Goal: Task Accomplishment & Management: Manage account settings

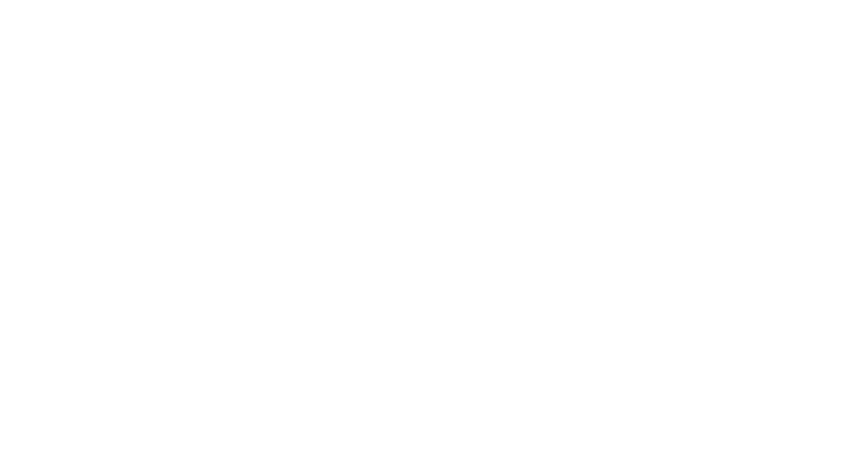
scroll to position [175, 0]
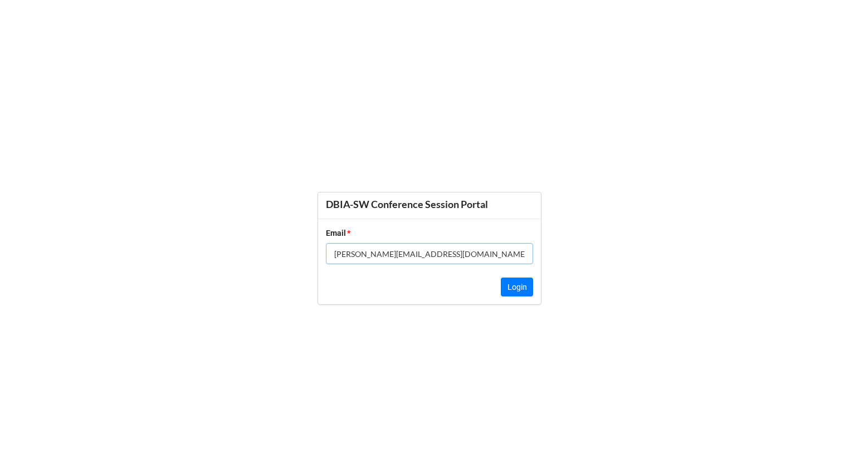
click at [533, 243] on div at bounding box center [533, 243] width 0 height 0
click at [662, 266] on form "DBIA-SW Conference Session Portal Email * [PERSON_NAME][EMAIL_ADDRESS][DOMAIN_N…" at bounding box center [429, 249] width 859 height 426
click at [533, 243] on div at bounding box center [533, 243] width 0 height 0
click at [511, 282] on button "Login" at bounding box center [517, 287] width 32 height 19
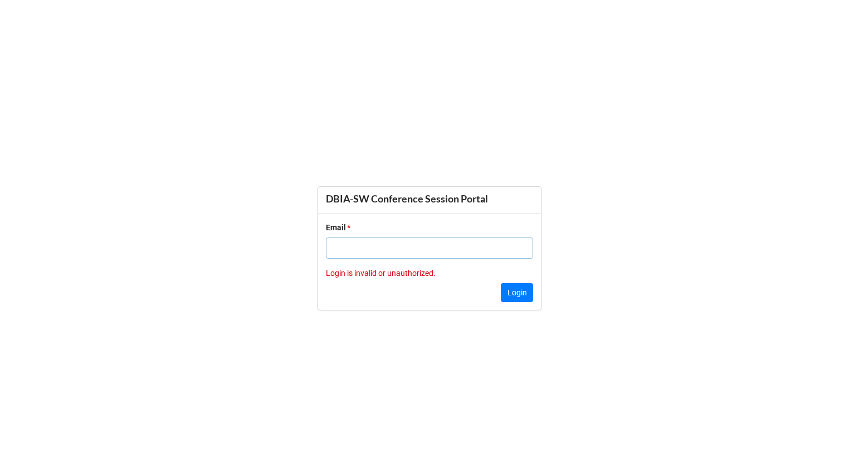
type input "[PERSON_NAME][EMAIL_ADDRESS][DOMAIN_NAME]"
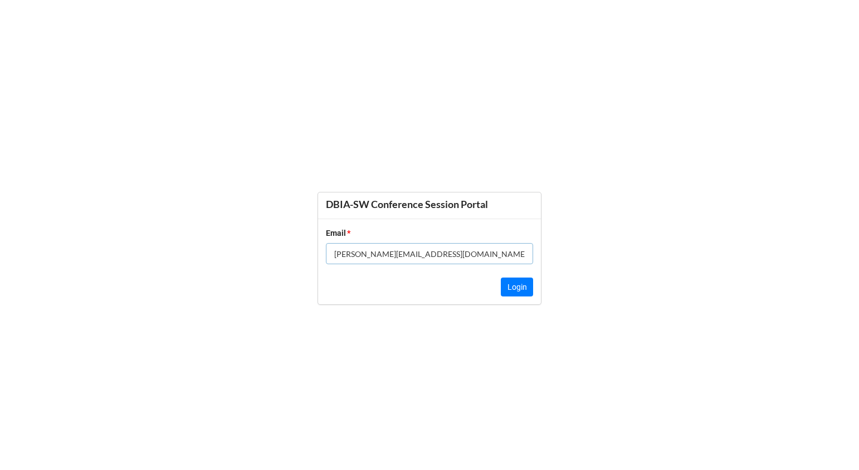
drag, startPoint x: 414, startPoint y: 254, endPoint x: 291, endPoint y: 254, distance: 123.0
click at [291, 254] on form "DBIA-SW Conference Session Portal Email * [PERSON_NAME][EMAIL_ADDRESS][DOMAIN_N…" at bounding box center [429, 249] width 859 height 426
type input "[PERSON_NAME][EMAIL_ADDRESS][DOMAIN_NAME]"
click at [501, 288] on button "Login" at bounding box center [517, 287] width 32 height 19
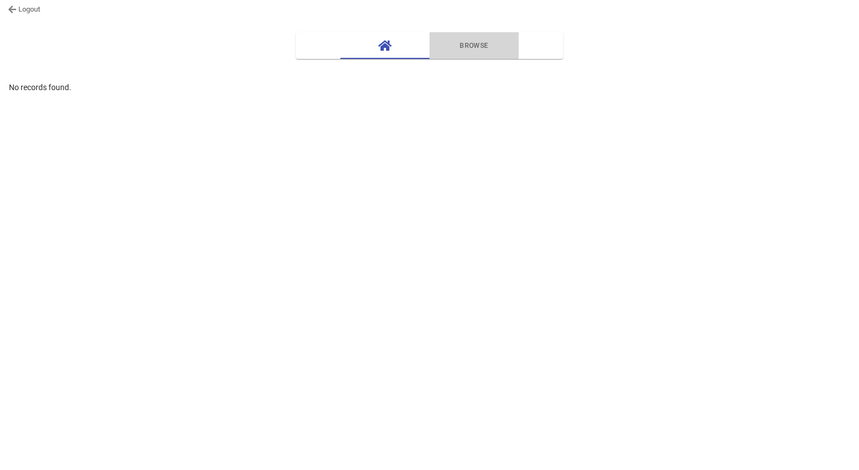
click at [474, 49] on span "Browse" at bounding box center [474, 46] width 76 height 12
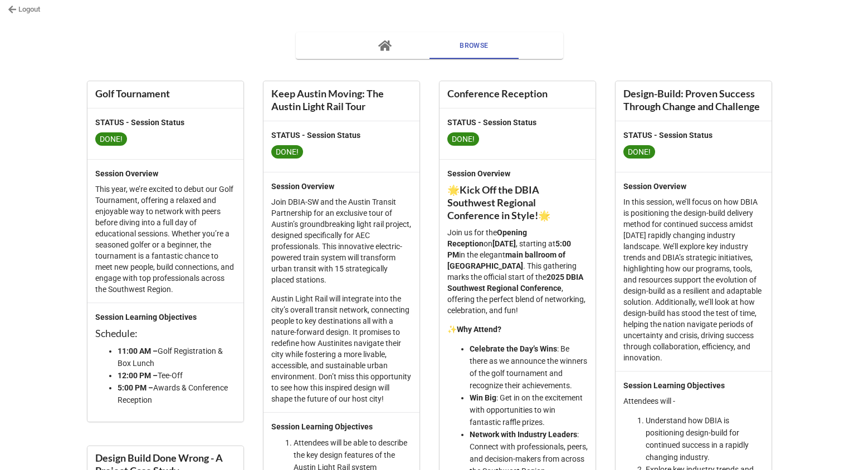
click at [380, 42] on icon "button" at bounding box center [384, 46] width 13 height 11
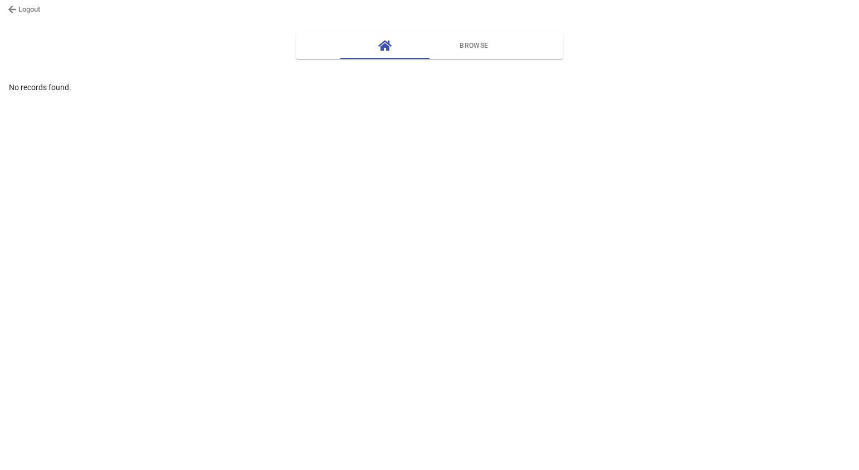
click at [29, 12] on link "Logout" at bounding box center [24, 9] width 32 height 11
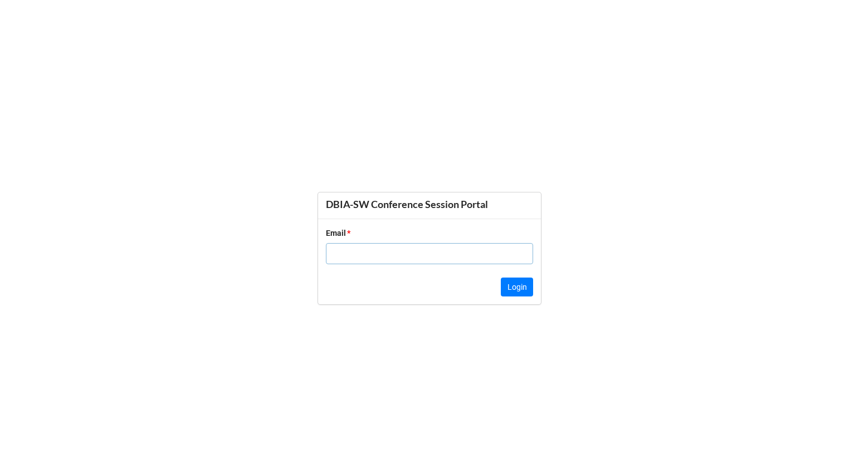
type input "rachel@quindigo.com"
type input "[PERSON_NAME][EMAIL_ADDRESS][DOMAIN_NAME]"
drag, startPoint x: 428, startPoint y: 256, endPoint x: 258, endPoint y: 251, distance: 170.4
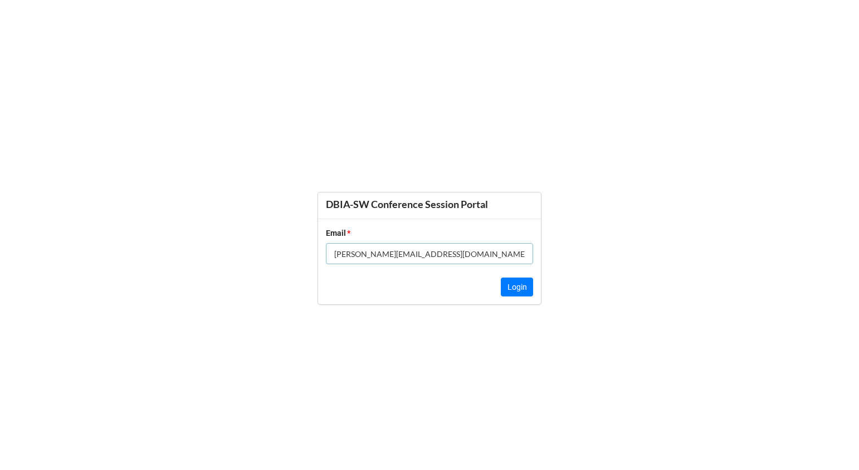
click at [258, 251] on form "DBIA-SW Conference Session Portal Email * rachel@quindigo.com Login" at bounding box center [429, 249] width 859 height 426
type input "shannon@dbia-sw.org"
click at [514, 283] on button "Login" at bounding box center [517, 287] width 32 height 19
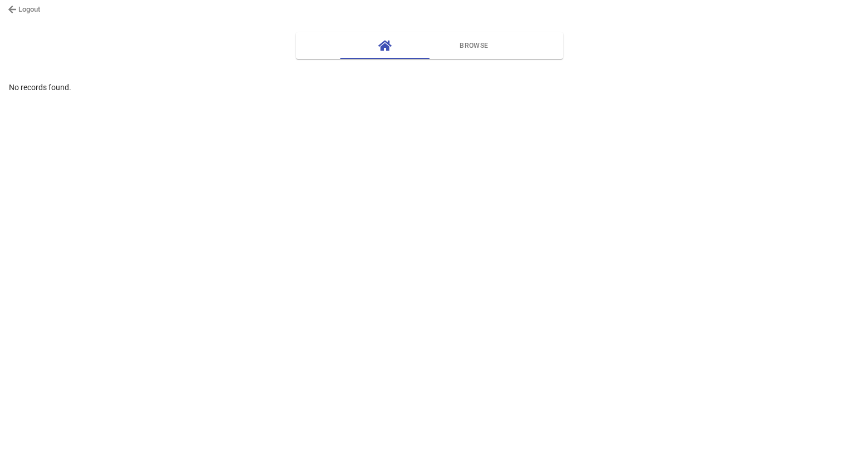
click at [468, 47] on span "Browse" at bounding box center [474, 46] width 76 height 12
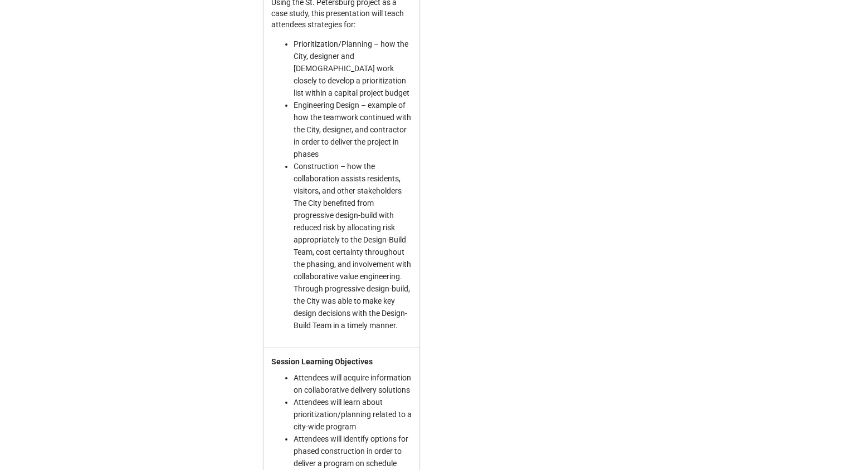
scroll to position [6044, 0]
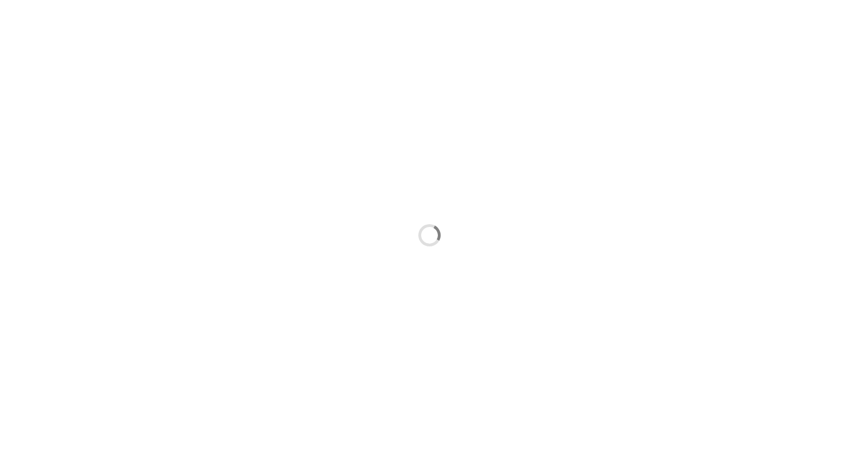
scroll to position [175, 0]
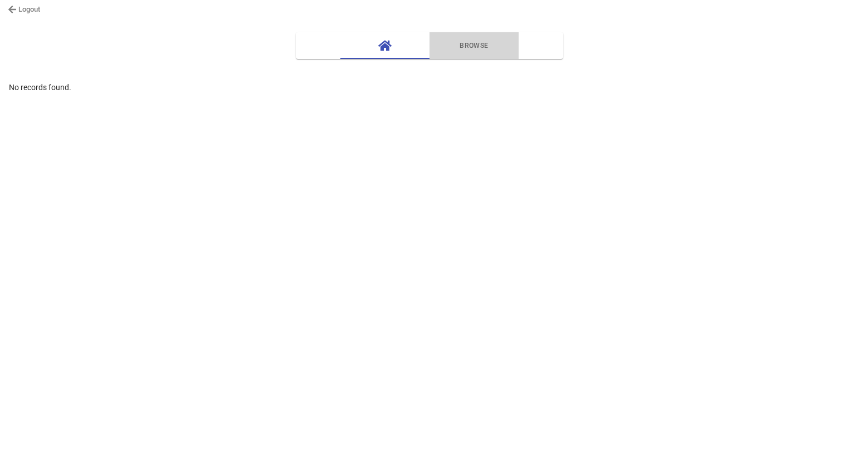
click at [469, 45] on span "Browse" at bounding box center [474, 46] width 76 height 12
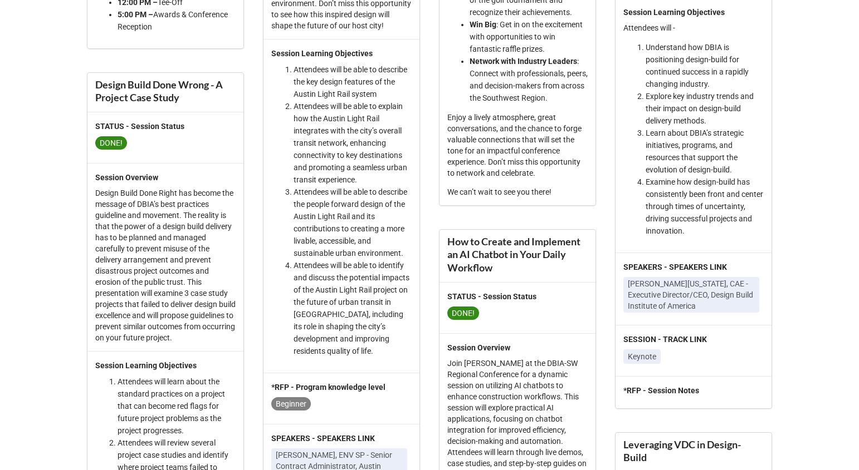
scroll to position [621, 0]
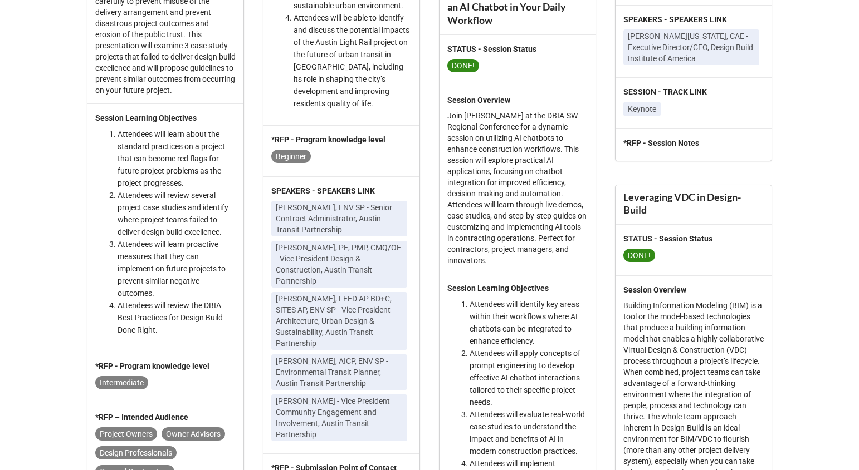
click at [670, 98] on label "SESSION - TRACK LINK" at bounding box center [693, 92] width 140 height 12
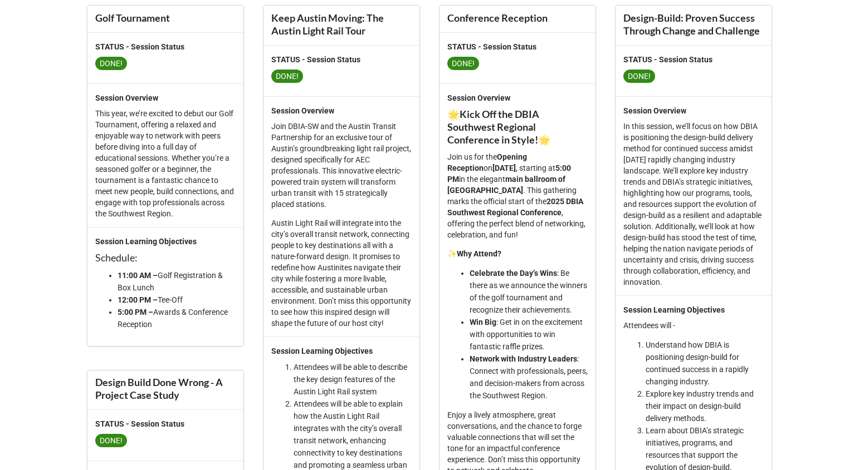
click at [688, 36] on div "Design-Build: Proven Success Through Change and Challenge" at bounding box center [693, 25] width 140 height 26
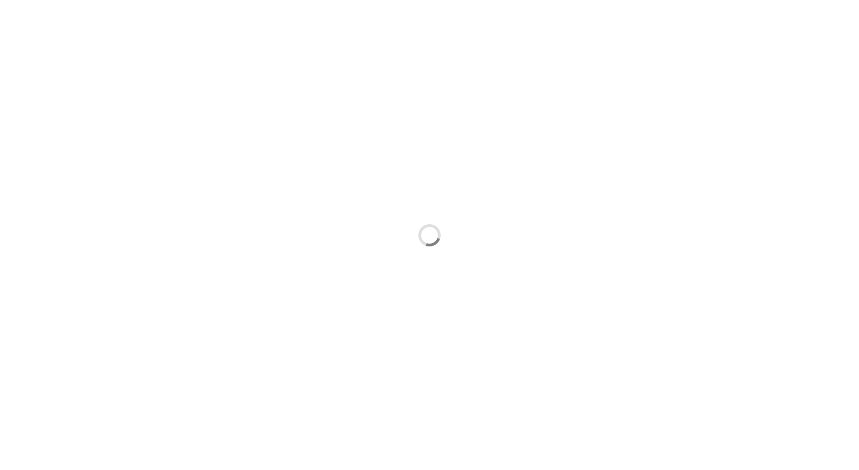
scroll to position [175, 0]
click at [31, 9] on link "Logout" at bounding box center [24, 9] width 32 height 11
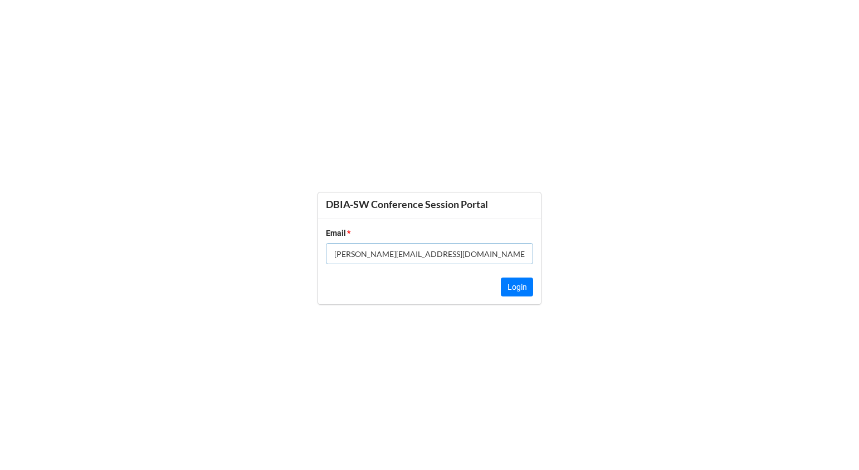
drag, startPoint x: 411, startPoint y: 254, endPoint x: 271, endPoint y: 247, distance: 140.5
click at [271, 247] on form "DBIA-SW Conference Session Portal Email * [PERSON_NAME][EMAIL_ADDRESS][DOMAIN_N…" at bounding box center [429, 249] width 859 height 426
type input "[PERSON_NAME][EMAIL_ADDRESS][DOMAIN_NAME]"
click at [512, 283] on button "Login" at bounding box center [517, 287] width 32 height 19
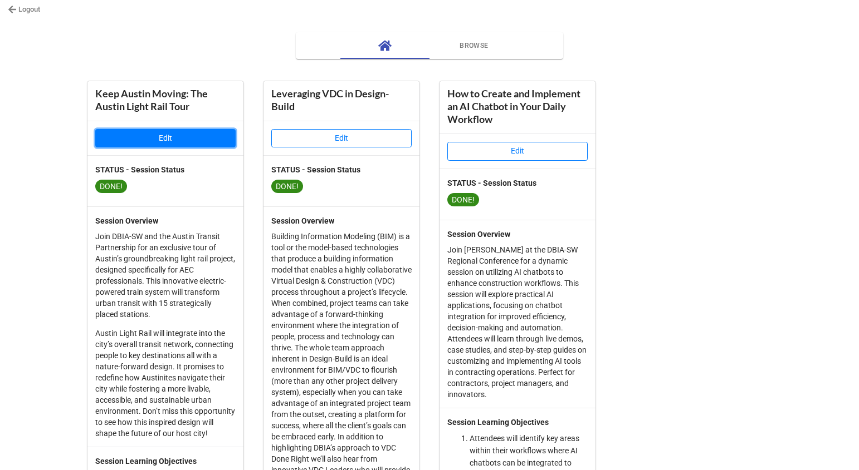
click at [199, 143] on button "Edit" at bounding box center [165, 138] width 140 height 19
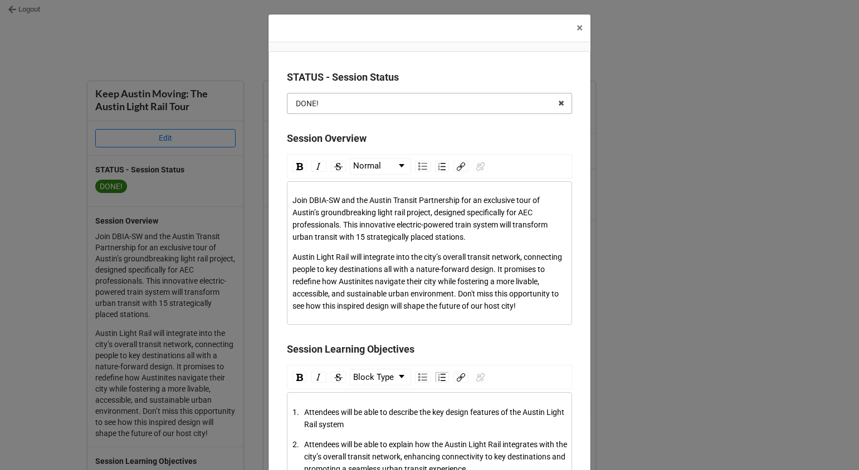
click at [440, 101] on input "text" at bounding box center [430, 104] width 284 height 20
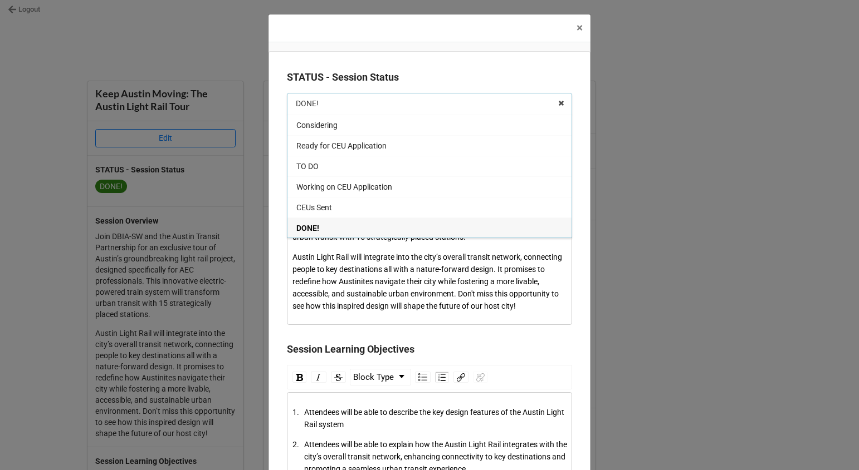
click at [462, 78] on b "STATUS - Session Status" at bounding box center [429, 79] width 285 height 19
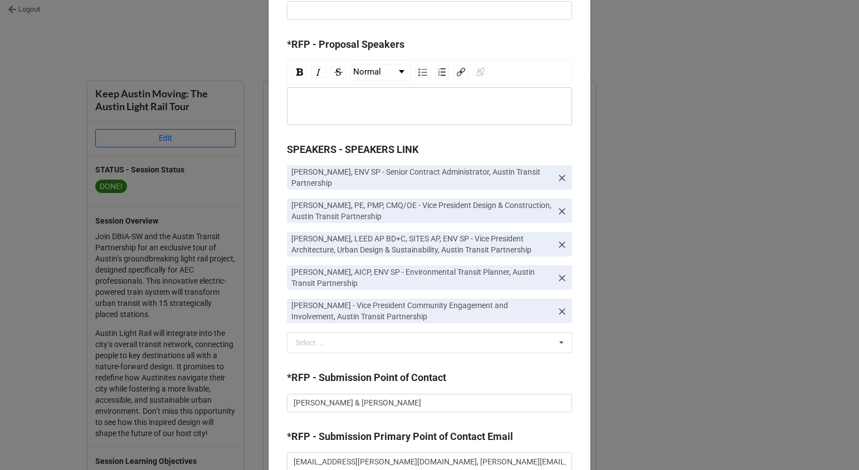
scroll to position [0, 0]
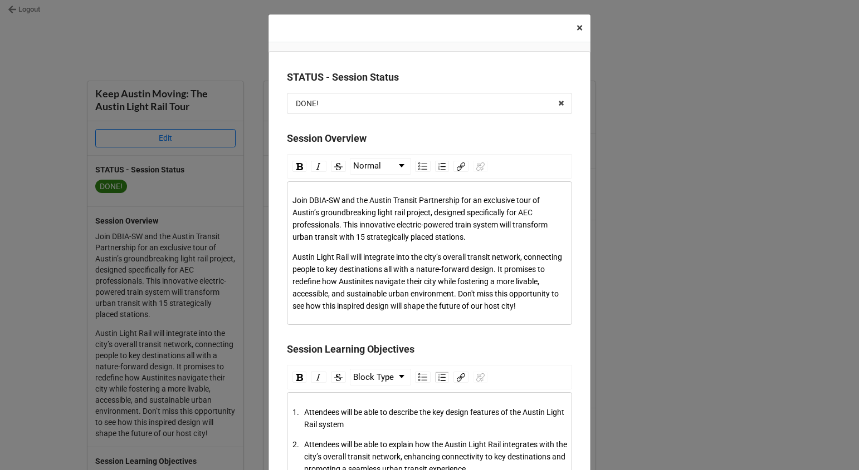
click at [576, 32] on span "×" at bounding box center [579, 27] width 6 height 13
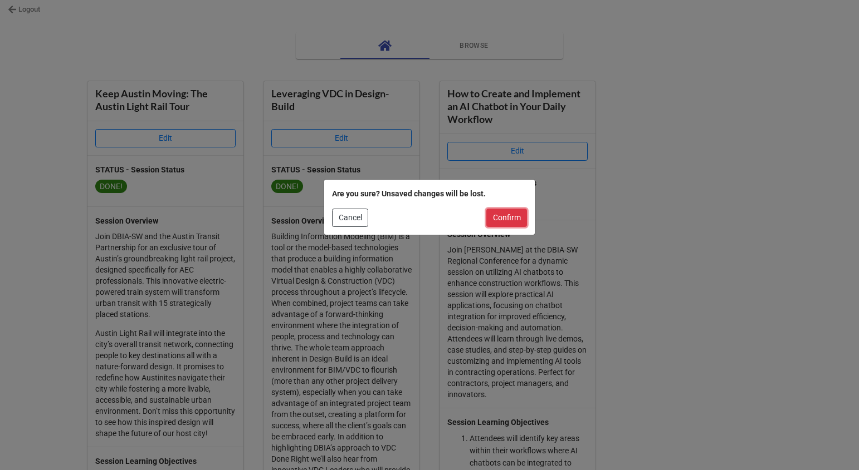
click at [499, 222] on button "Confirm" at bounding box center [506, 218] width 41 height 19
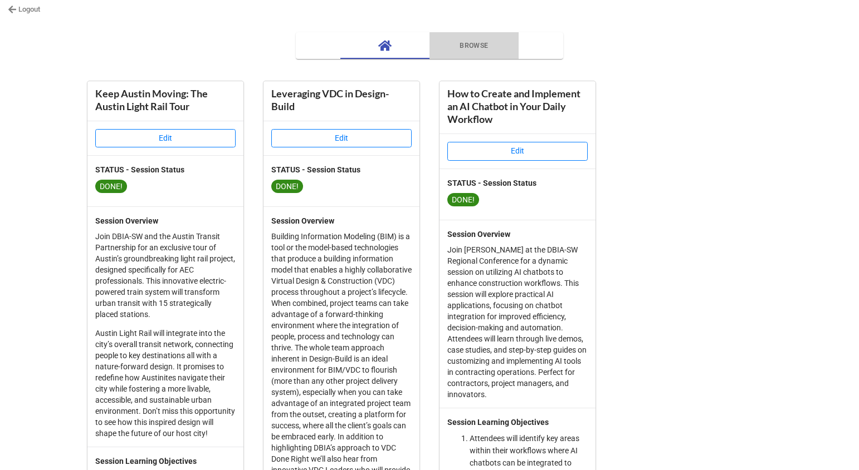
click at [473, 49] on span "Browse" at bounding box center [474, 46] width 76 height 12
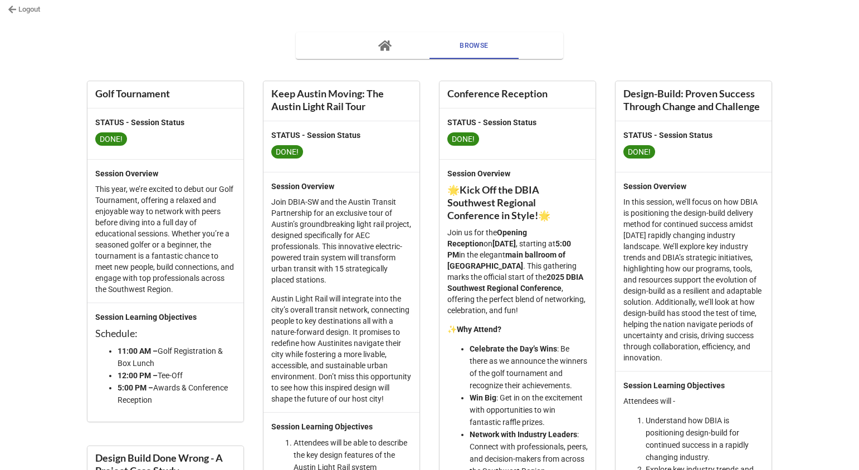
click at [383, 43] on icon "button" at bounding box center [384, 46] width 13 height 11
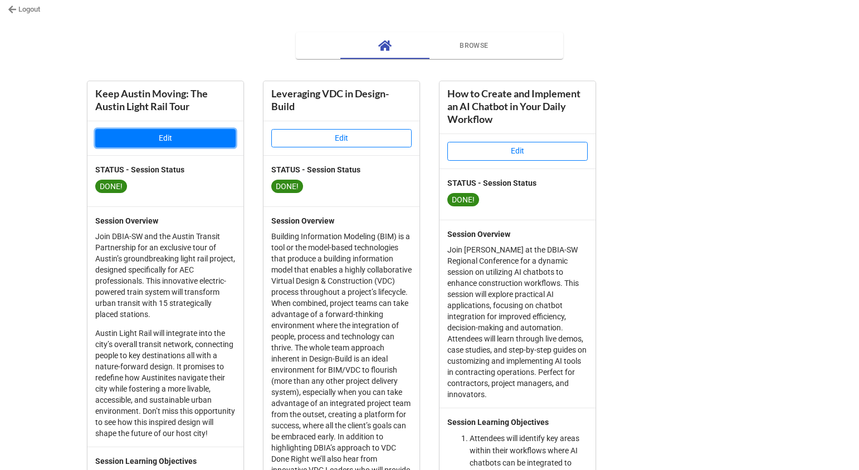
click at [178, 136] on button "Edit" at bounding box center [165, 138] width 140 height 19
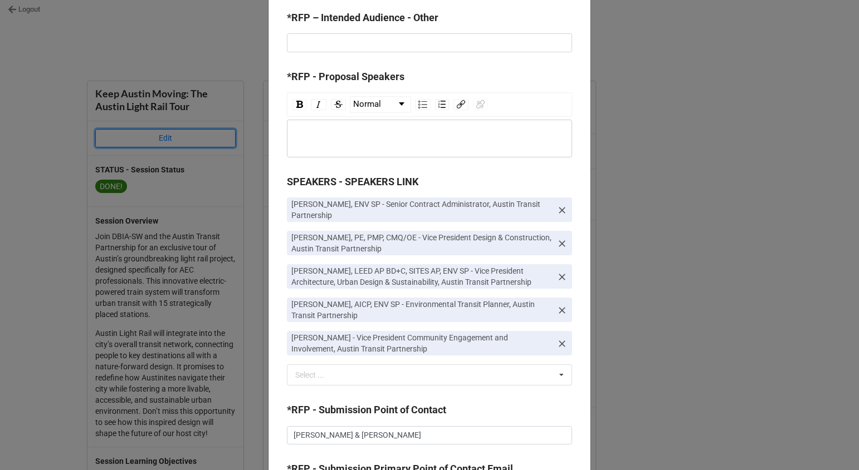
scroll to position [1459, 0]
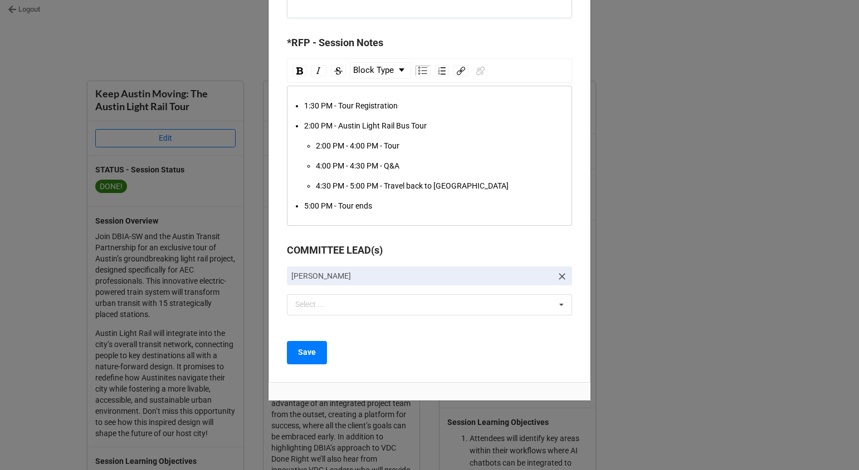
click at [408, 348] on div "Save" at bounding box center [429, 352] width 285 height 23
click at [517, 302] on div "Select ... No results found." at bounding box center [429, 305] width 285 height 21
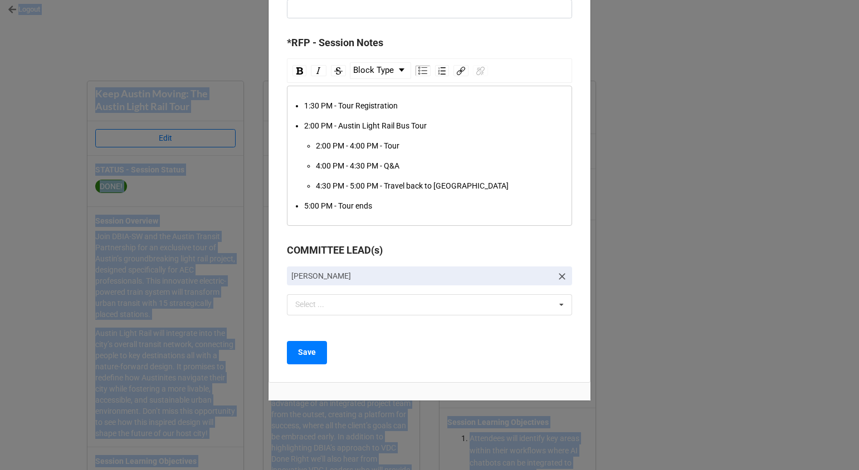
type textarea "Logout BROWSE Keep Austin Moving: The Austin Light Rail Tour Edit STATUS - Sess…"
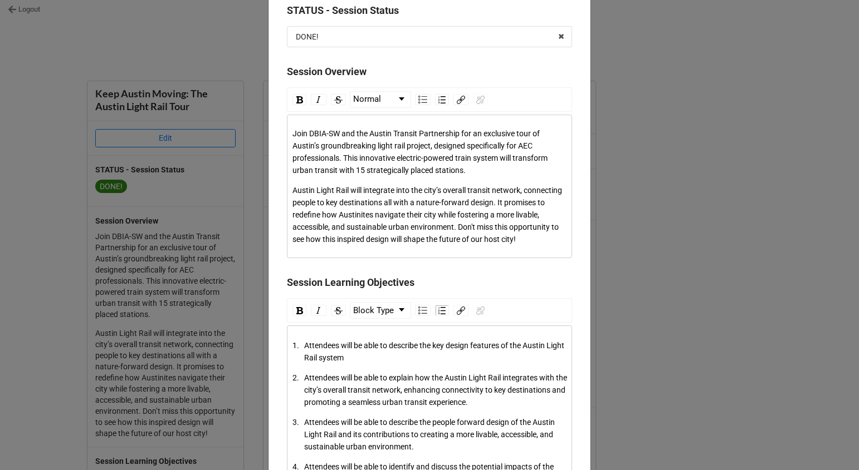
scroll to position [0, 0]
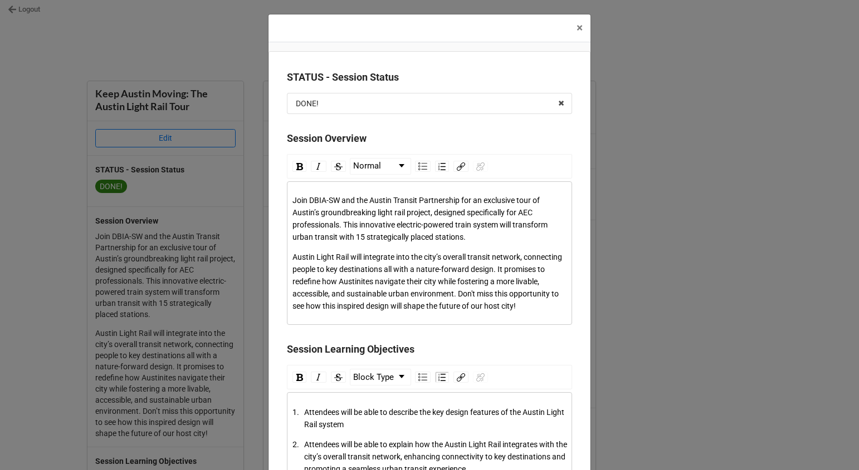
drag, startPoint x: 450, startPoint y: 249, endPoint x: 298, endPoint y: 77, distance: 229.9
click at [287, 75] on label "STATUS - Session Status" at bounding box center [343, 78] width 112 height 16
click at [287, 76] on label "STATUS - Session Status" at bounding box center [343, 78] width 112 height 16
drag, startPoint x: 305, startPoint y: 76, endPoint x: 314, endPoint y: 77, distance: 9.5
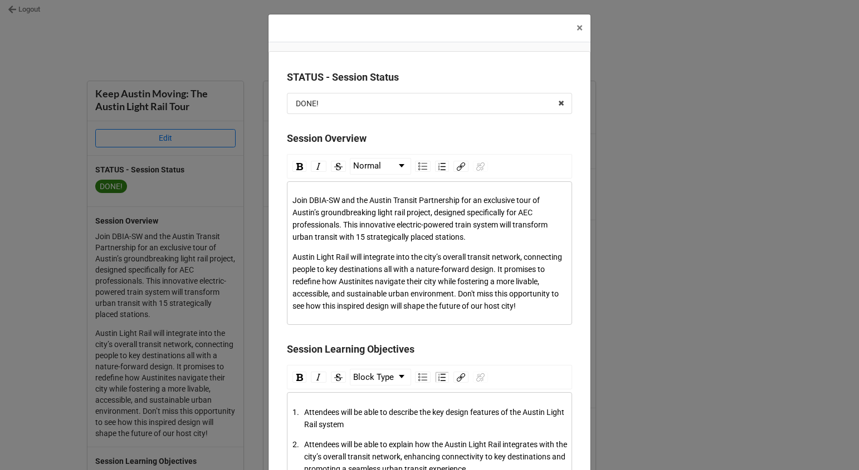
click at [305, 76] on label "STATUS - Session Status" at bounding box center [343, 78] width 112 height 16
click at [420, 79] on b "STATUS - Session Status" at bounding box center [429, 79] width 285 height 19
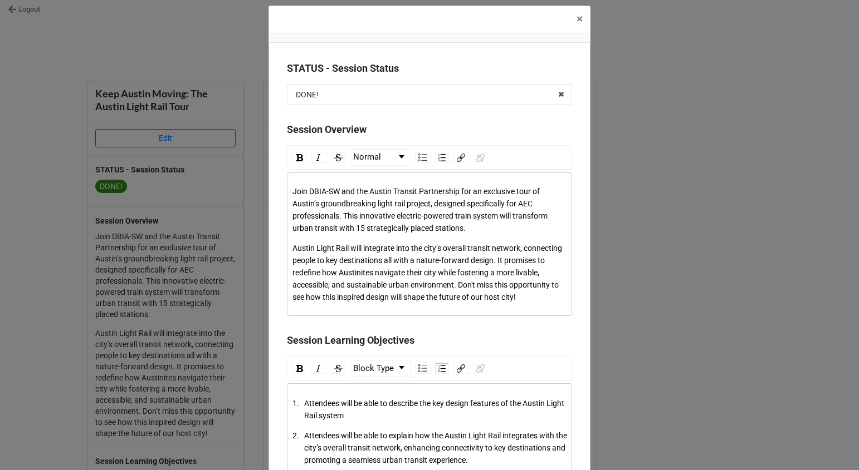
click at [423, 237] on div "Join DBIA-SW and the Austin Transit Partnership for an exclusive tour of Austin…" at bounding box center [429, 244] width 274 height 118
drag, startPoint x: 286, startPoint y: 69, endPoint x: 384, endPoint y: 70, distance: 97.4
click at [384, 70] on label "STATUS - Session Status" at bounding box center [343, 69] width 112 height 16
click at [405, 70] on b "STATUS - Session Status" at bounding box center [429, 70] width 285 height 19
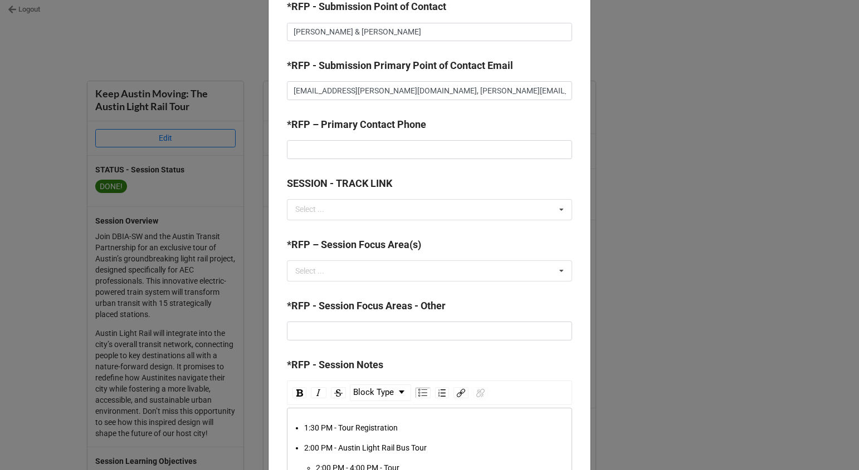
scroll to position [1459, 0]
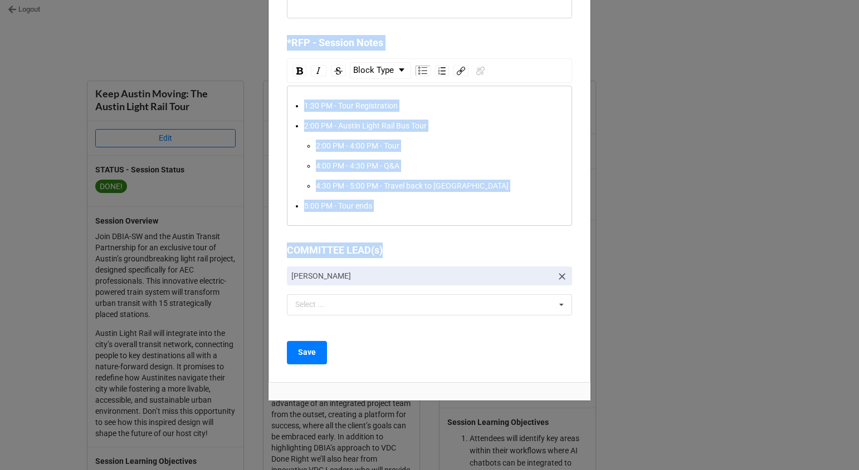
drag, startPoint x: 284, startPoint y: 66, endPoint x: 432, endPoint y: 263, distance: 246.5
copy div "STATUS - Session Status DONE! NO Proposal Considering Ready for CEU Application…"
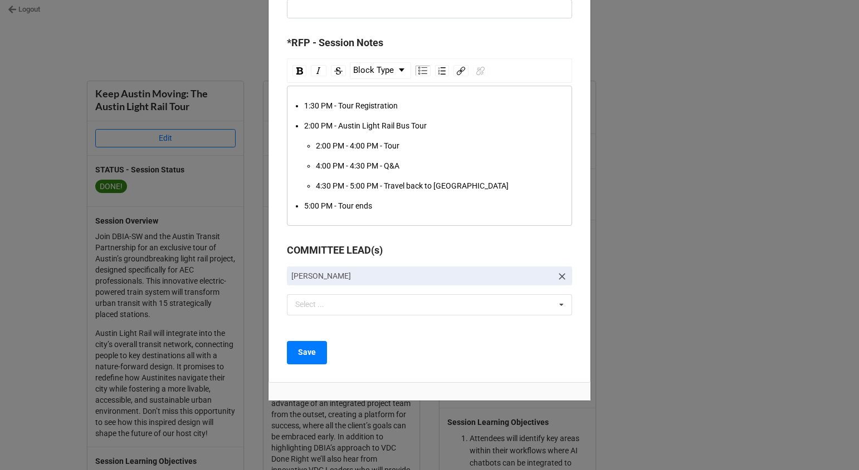
click at [771, 274] on div "× Close STATUS - Session Status DONE! NO Proposal Considering Ready for CEU App…" at bounding box center [429, 235] width 859 height 470
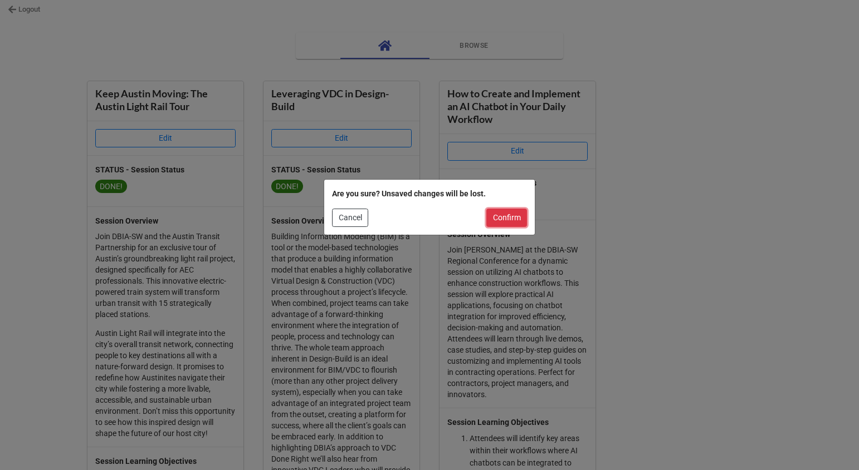
click at [504, 218] on button "Confirm" at bounding box center [506, 218] width 41 height 19
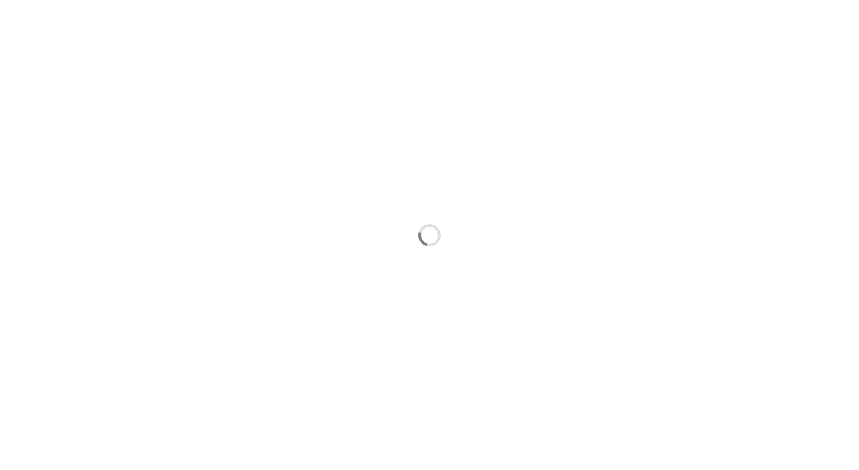
scroll to position [175, 0]
